Goal: Transaction & Acquisition: Subscribe to service/newsletter

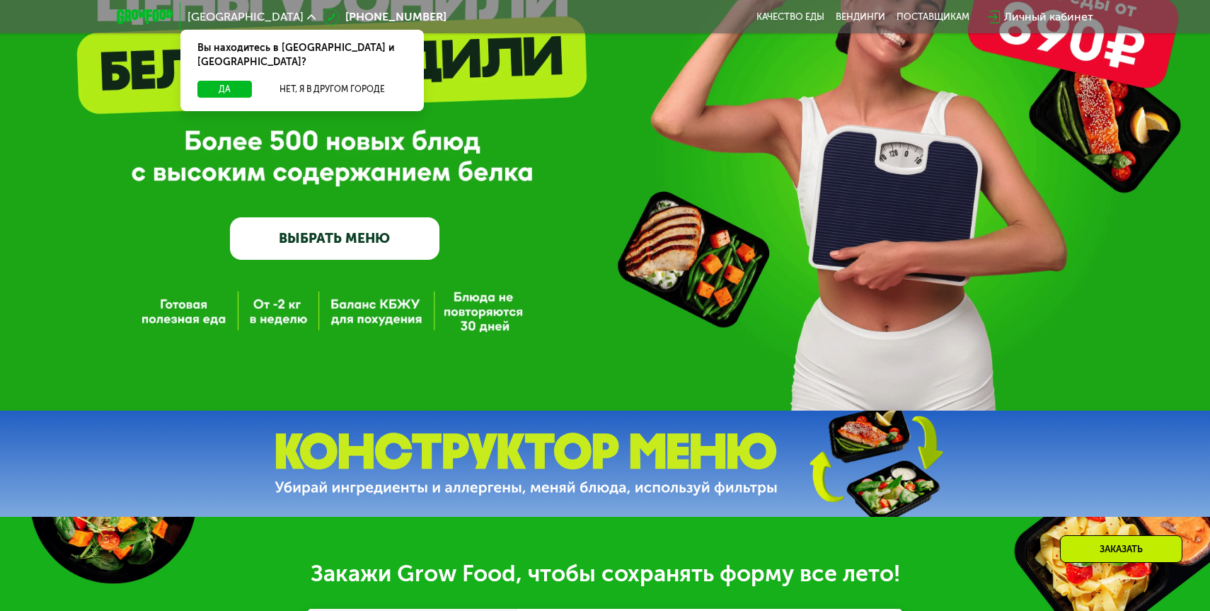
scroll to position [164, 0]
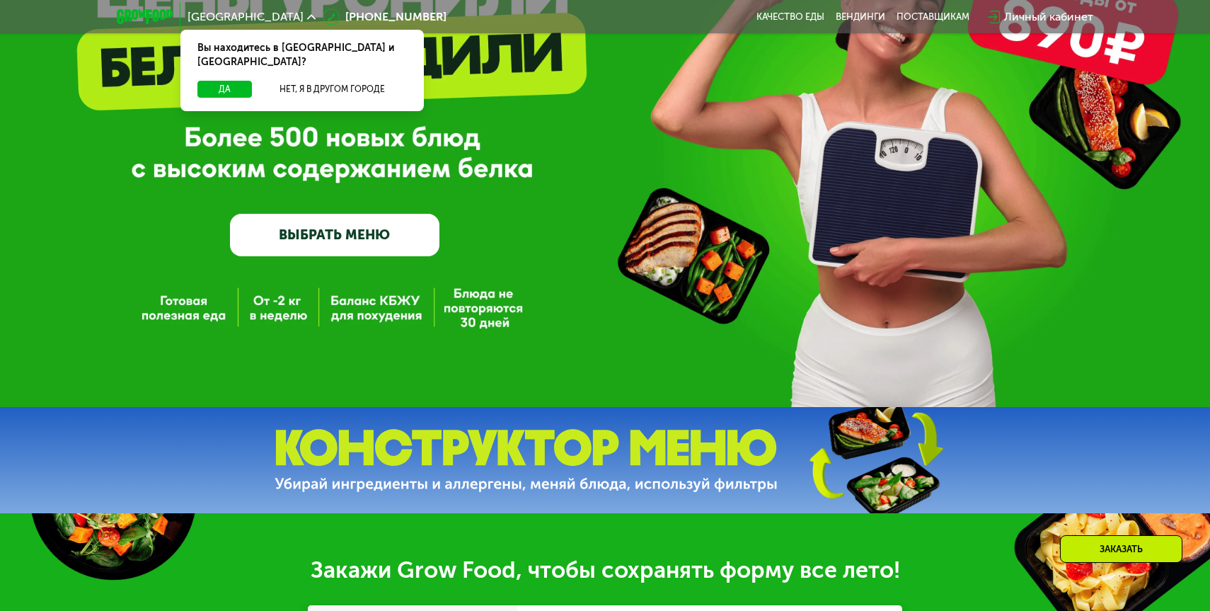
click at [350, 235] on link "ВЫБРАТЬ МЕНЮ" at bounding box center [334, 235] width 209 height 42
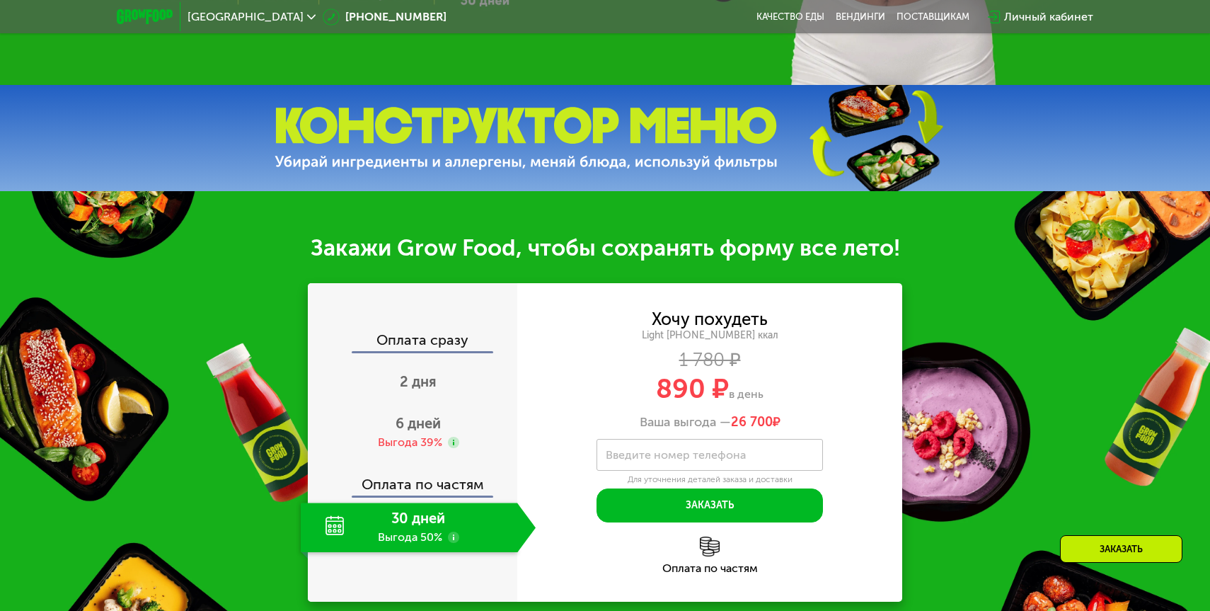
scroll to position [613, 0]
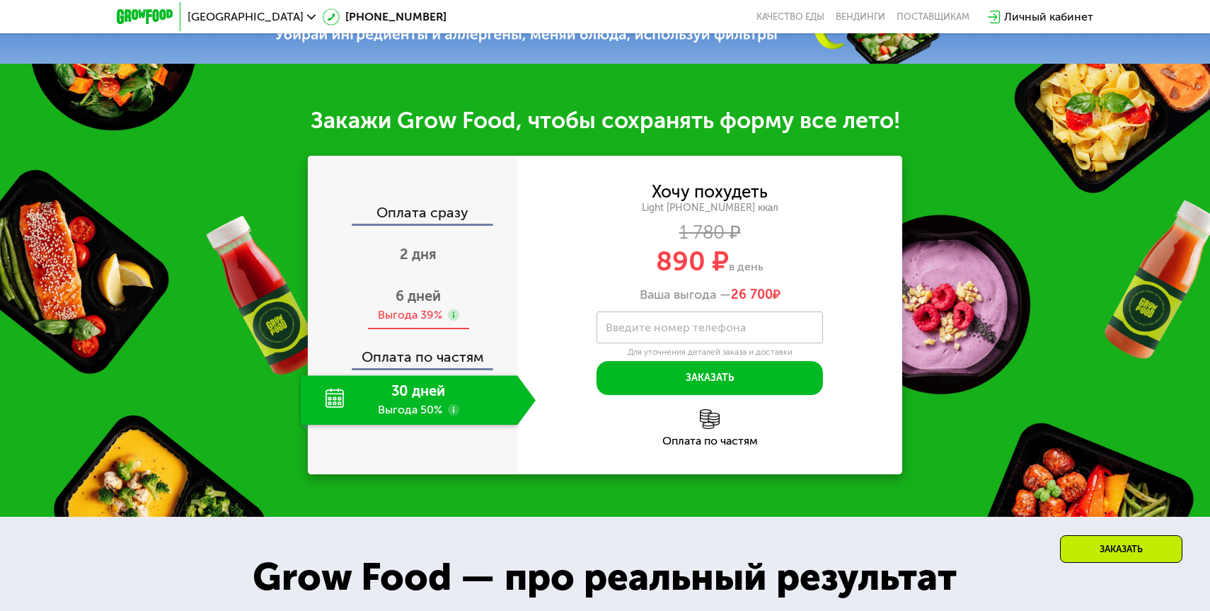
click at [423, 301] on span "6 дней" at bounding box center [418, 295] width 45 height 17
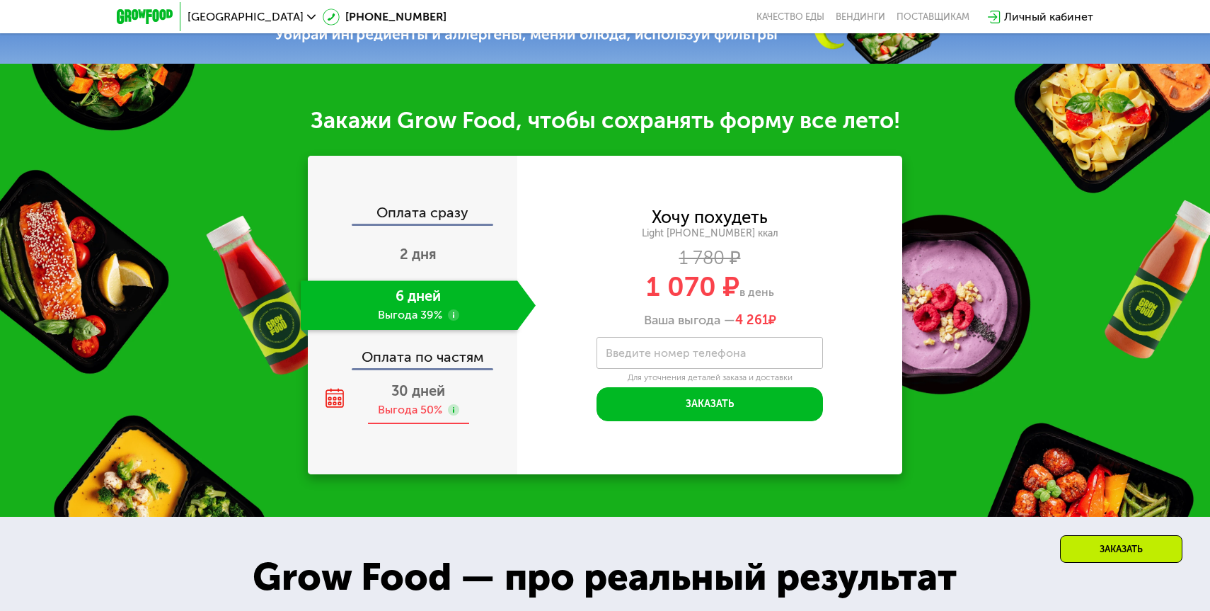
click at [410, 385] on span "30 дней" at bounding box center [418, 390] width 54 height 17
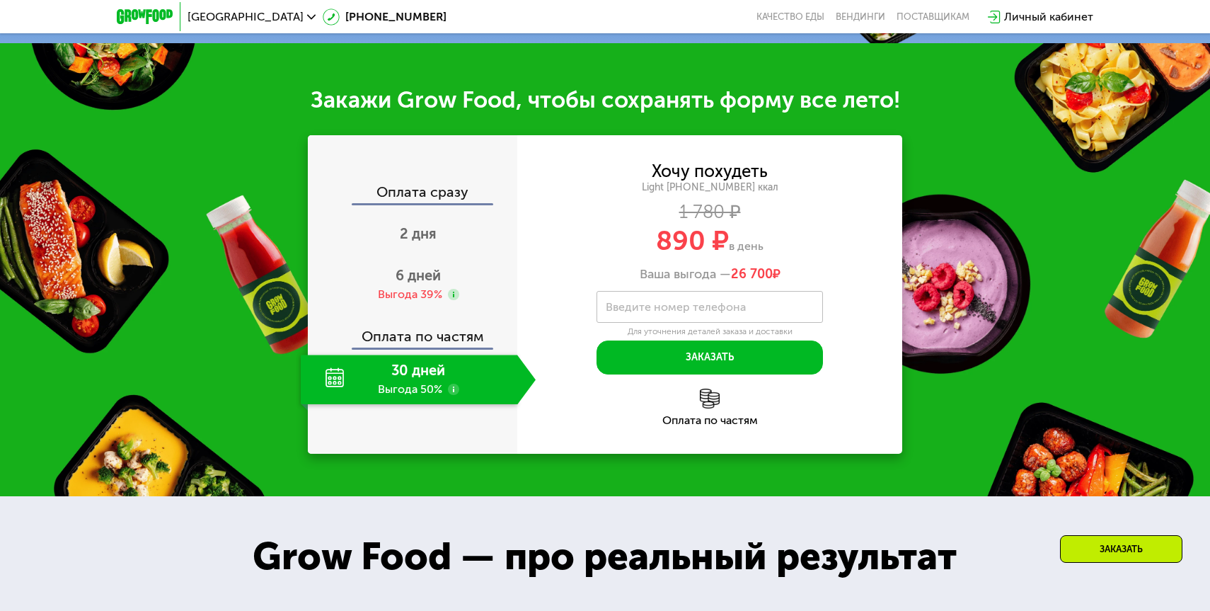
scroll to position [0, 0]
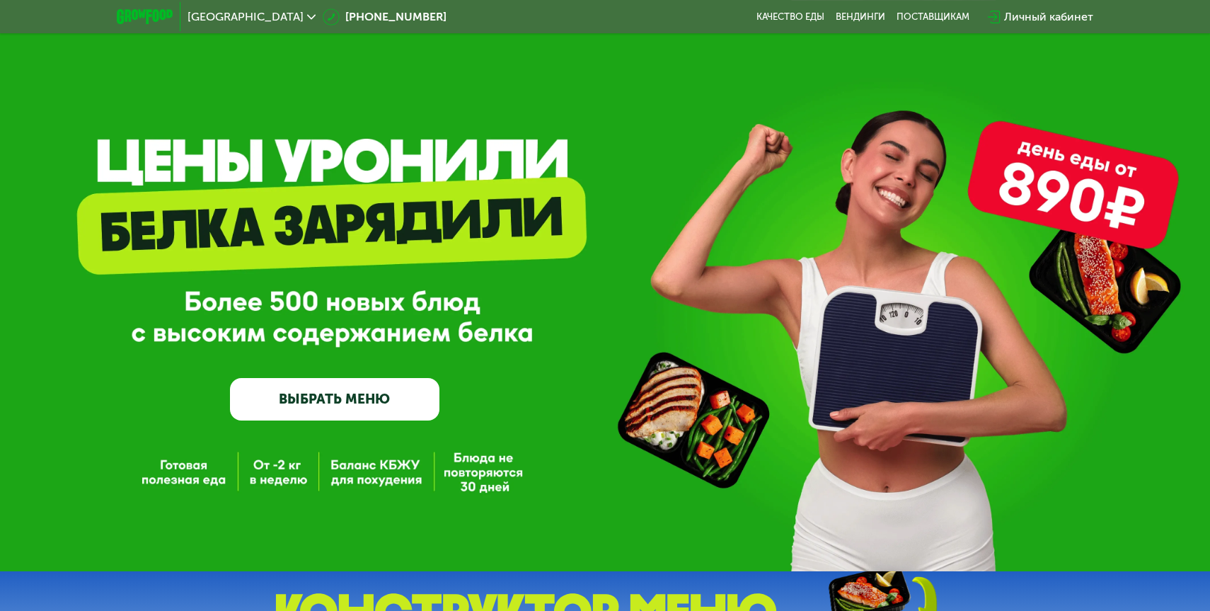
click at [381, 401] on link "ВЫБРАТЬ МЕНЮ" at bounding box center [334, 399] width 209 height 42
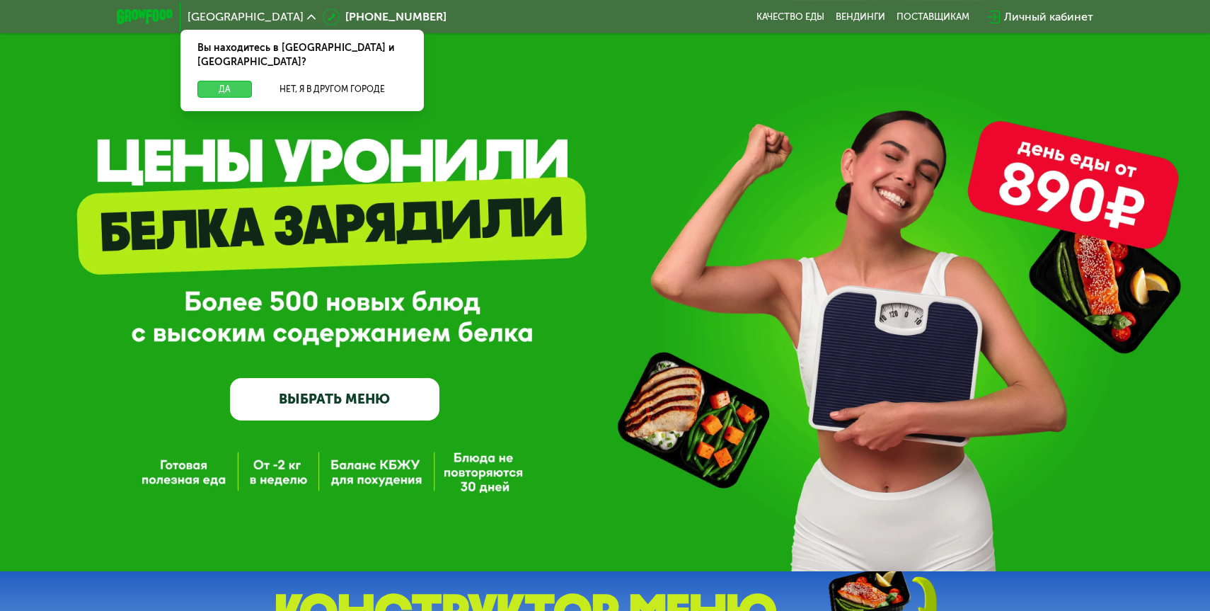
click at [224, 81] on button "Да" at bounding box center [224, 89] width 54 height 17
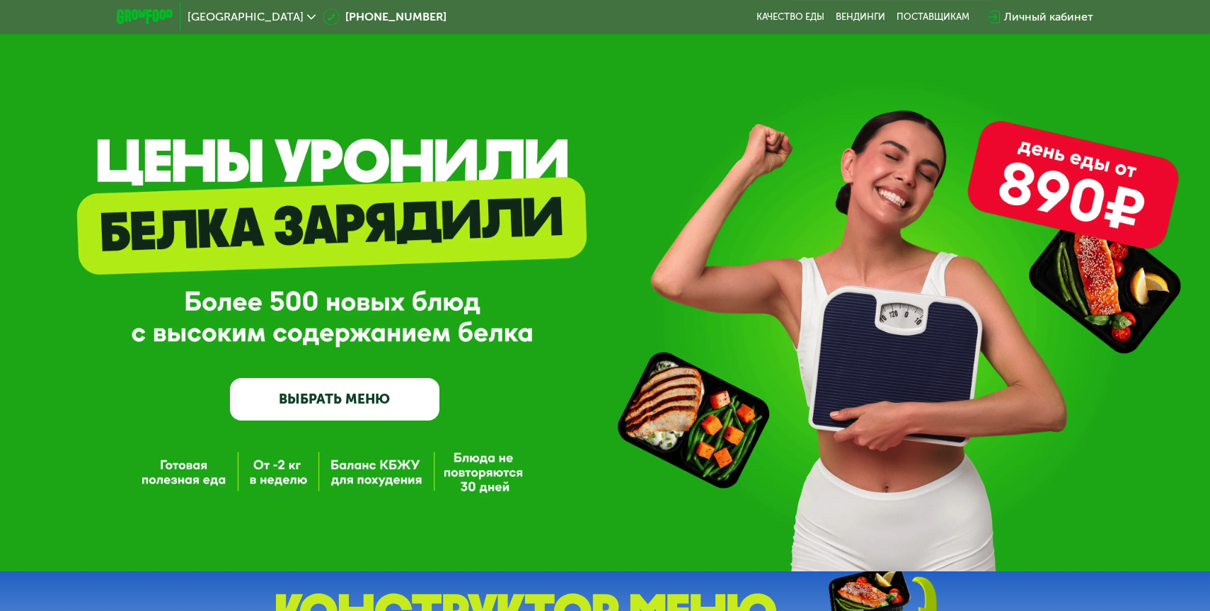
click at [335, 395] on link "ВЫБРАТЬ МЕНЮ" at bounding box center [334, 399] width 209 height 42
click at [342, 389] on link "ВЫБРАТЬ МЕНЮ" at bounding box center [334, 399] width 209 height 42
